Goal: Find specific page/section: Locate a particular part of the current website

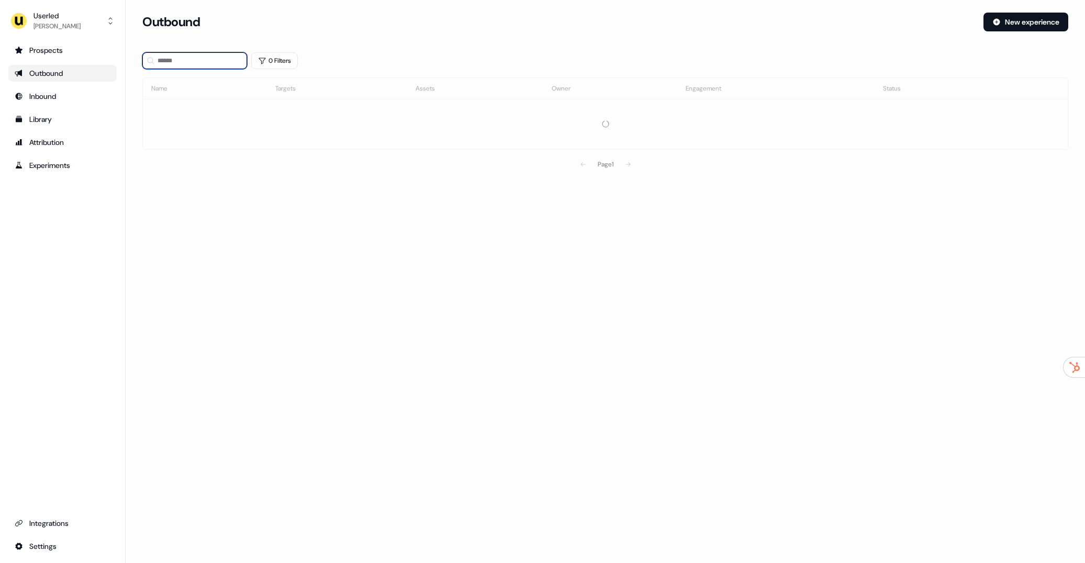
click at [198, 54] on input at bounding box center [194, 60] width 105 height 17
type input "****"
click at [97, 79] on link "Outbound" at bounding box center [62, 73] width 108 height 17
drag, startPoint x: 151, startPoint y: 60, endPoint x: 134, endPoint y: 59, distance: 16.8
click at [134, 59] on section "Loading... Outbound New experience **** 0 Filters Name Targets Assets Owner Eng…" at bounding box center [606, 109] width 960 height 192
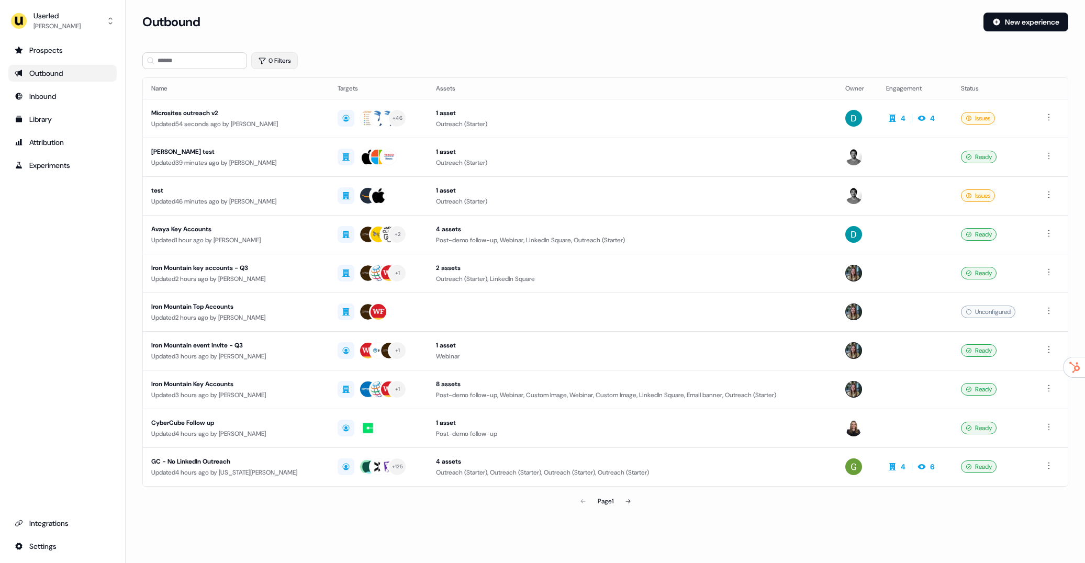
click at [268, 61] on button "0 Filters" at bounding box center [274, 60] width 47 height 17
click at [299, 101] on html "For the best experience switch devices to a bigger screen. Go to [DOMAIN_NAME] …" at bounding box center [542, 281] width 1085 height 563
click at [304, 146] on div "Owner" at bounding box center [339, 144] width 152 height 17
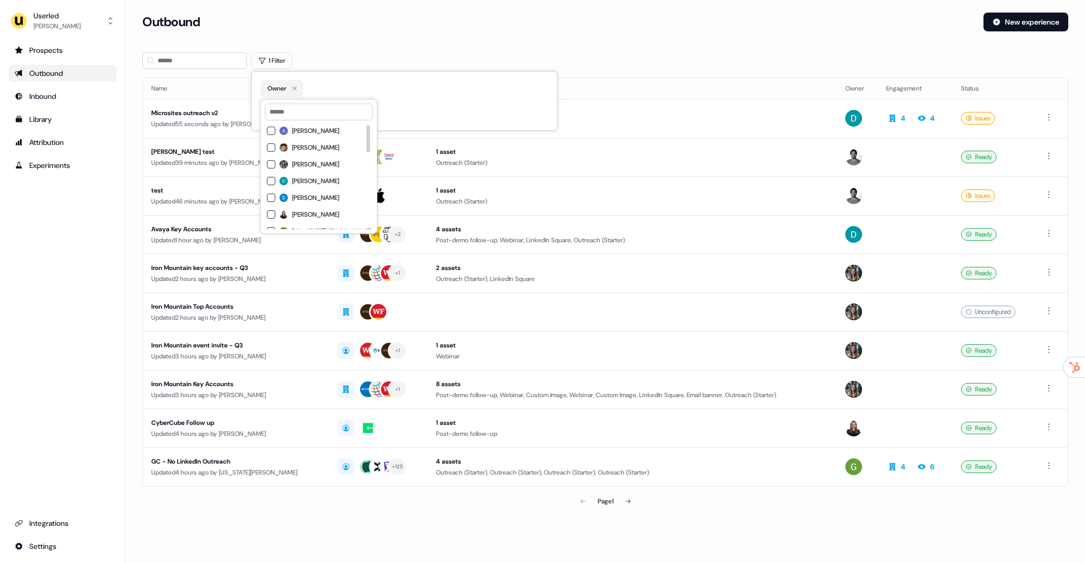
click at [312, 164] on span "[PERSON_NAME]" at bounding box center [315, 164] width 47 height 8
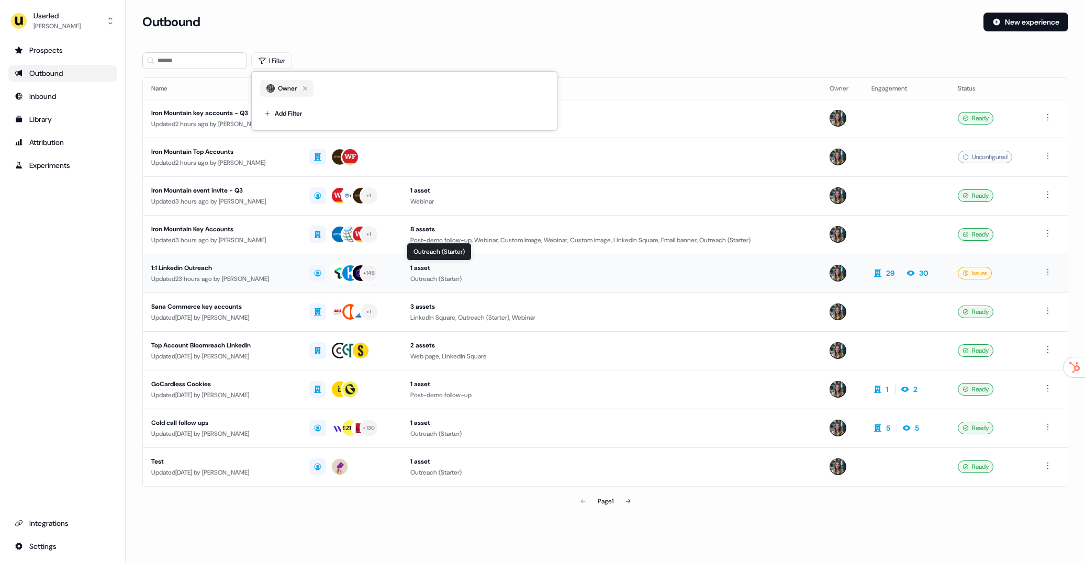
click at [514, 283] on div "Outreach (Starter)" at bounding box center [611, 279] width 403 height 10
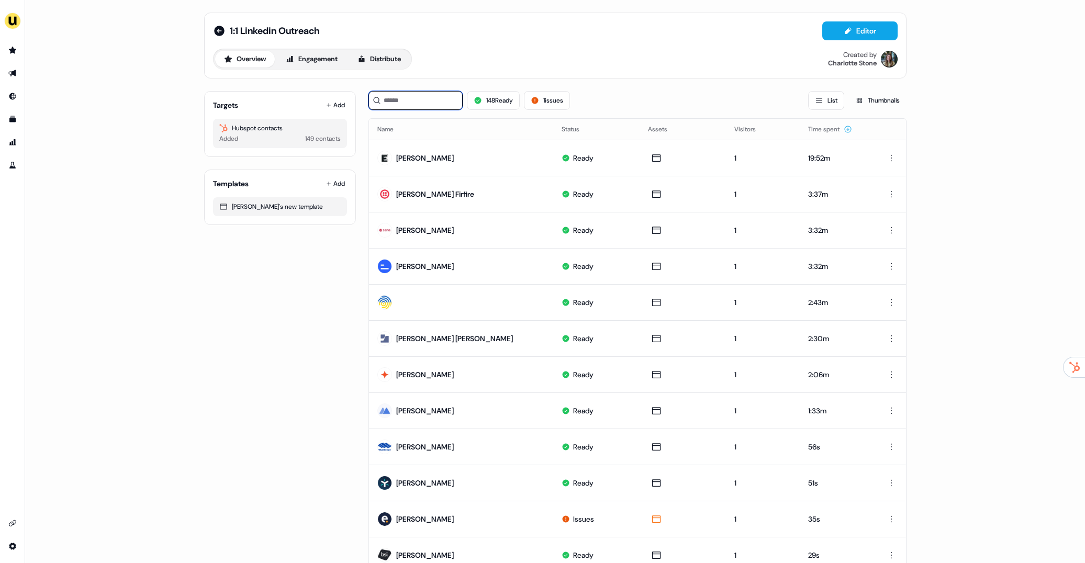
click at [423, 97] on input at bounding box center [416, 100] width 94 height 19
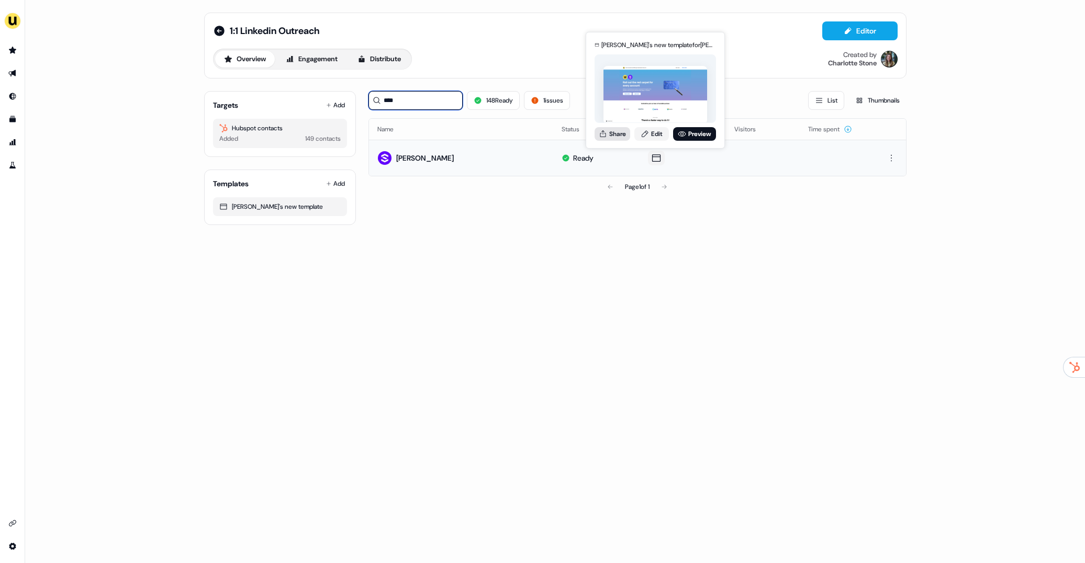
type input "****"
click at [601, 134] on icon at bounding box center [604, 133] width 6 height 7
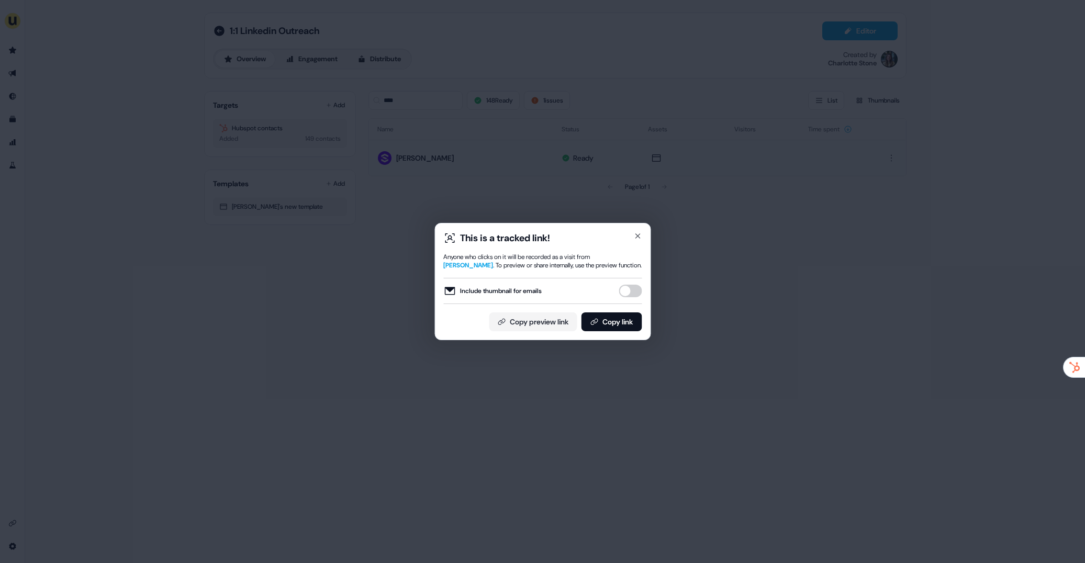
click at [627, 297] on button "Include thumbnail for emails" at bounding box center [630, 291] width 23 height 13
click at [613, 332] on div "This is a tracked link! Anyone who clicks on it will be recorded as a visit fro…" at bounding box center [543, 281] width 216 height 117
click at [620, 325] on button "Copy link" at bounding box center [611, 322] width 61 height 19
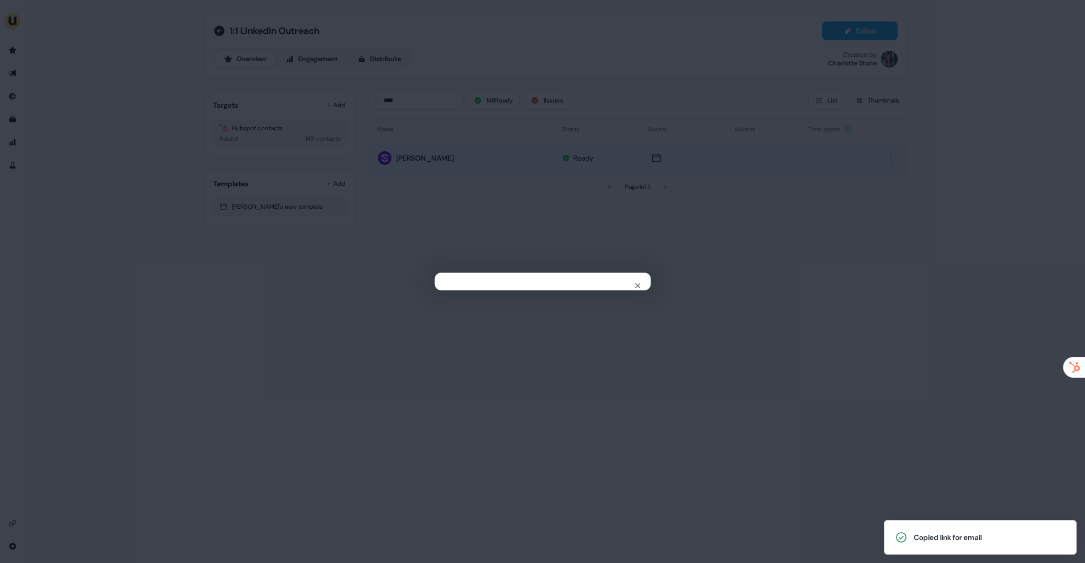
drag, startPoint x: 547, startPoint y: 121, endPoint x: 504, endPoint y: 10, distance: 119.0
click at [547, 121] on div "Close" at bounding box center [542, 281] width 1085 height 563
